Goal: Task Accomplishment & Management: Use online tool/utility

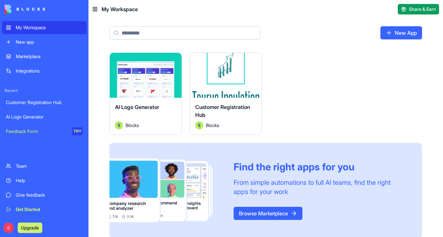
click at [218, 58] on div "Launch" at bounding box center [226, 75] width 72 height 45
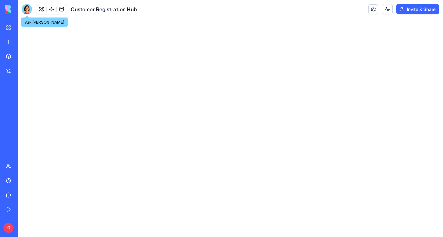
click at [26, 12] on div at bounding box center [27, 9] width 10 height 10
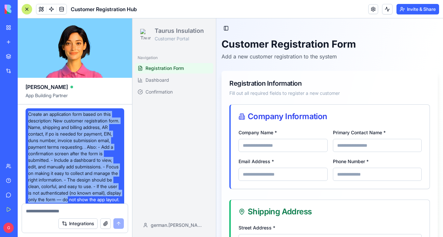
drag, startPoint x: 28, startPoint y: 111, endPoint x: 120, endPoint y: 196, distance: 125.6
click at [120, 196] on div "Create an application form based on this description: New customer registration…" at bounding box center [75, 156] width 99 height 97
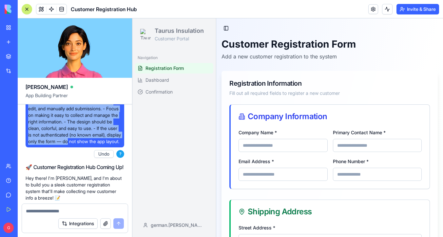
scroll to position [59, 0]
copy span "Create an application form based on this description: New customer registration…"
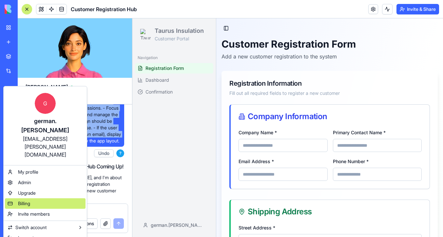
click at [50, 198] on div "Billing" at bounding box center [45, 203] width 81 height 10
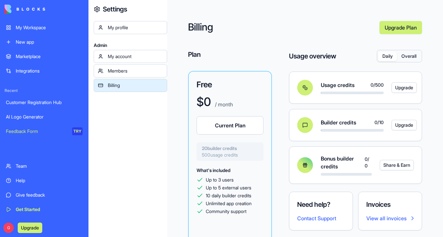
click at [42, 27] on div "My Workspace" at bounding box center [49, 27] width 67 height 7
